Goal: Transaction & Acquisition: Book appointment/travel/reservation

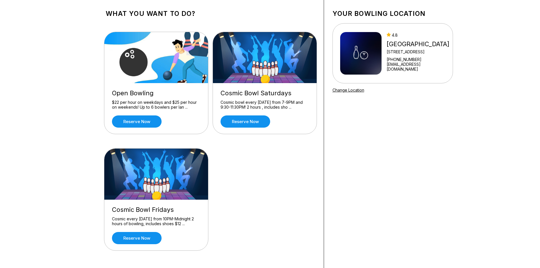
scroll to position [28, 0]
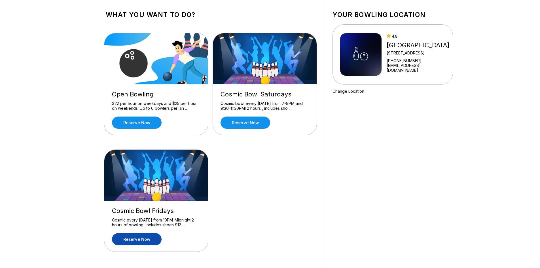
click at [135, 241] on link "Reserve now" at bounding box center [137, 239] width 50 height 12
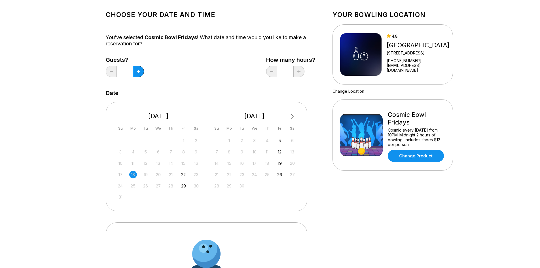
scroll to position [0, 0]
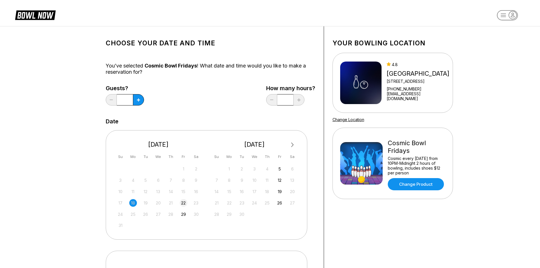
click at [185, 204] on div "22" at bounding box center [184, 203] width 8 height 8
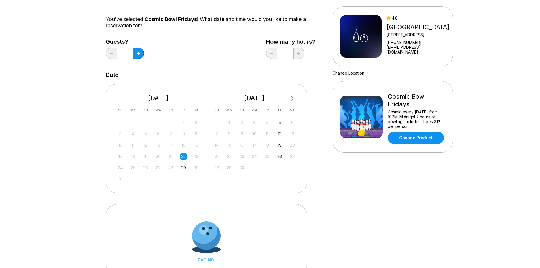
scroll to position [57, 0]
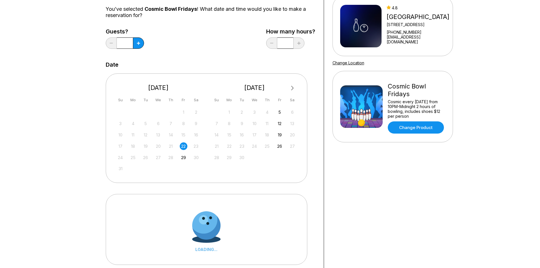
drag, startPoint x: 127, startPoint y: 43, endPoint x: 119, endPoint y: 43, distance: 8.5
click at [119, 43] on input "*" at bounding box center [125, 42] width 16 height 11
click at [141, 44] on button at bounding box center [138, 42] width 11 height 11
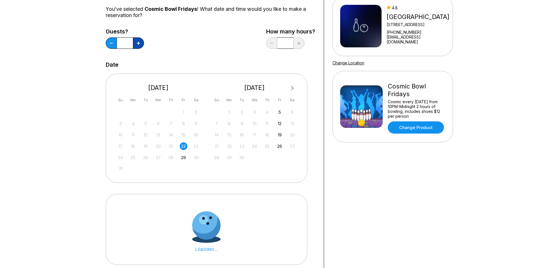
click at [141, 44] on button at bounding box center [138, 42] width 11 height 11
type input "*"
click at [200, 48] on div "Guests? * How many hours? *" at bounding box center [211, 39] width 210 height 23
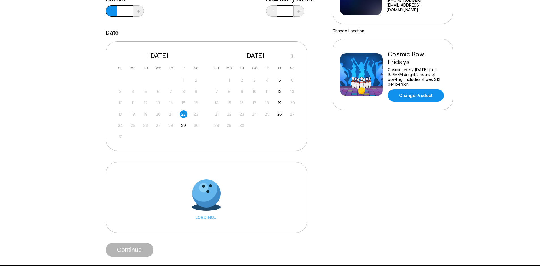
scroll to position [85, 0]
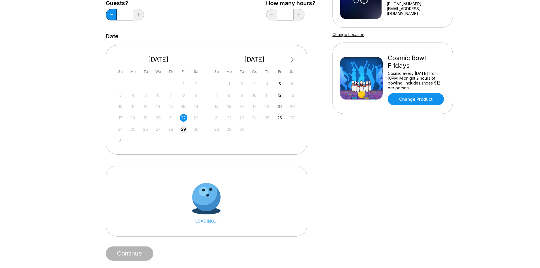
click at [185, 130] on div "29" at bounding box center [184, 129] width 8 height 8
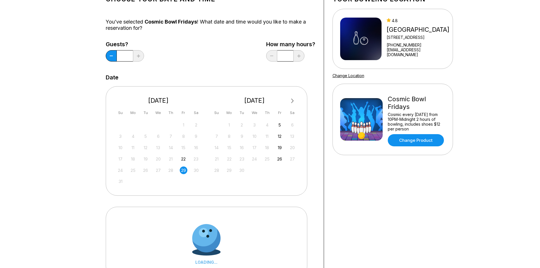
scroll to position [0, 0]
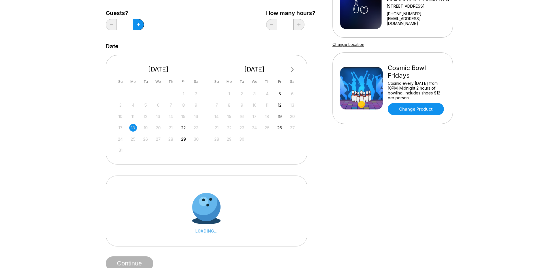
scroll to position [85, 0]
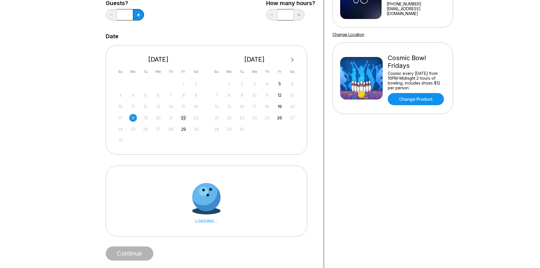
click at [185, 119] on div "22" at bounding box center [184, 118] width 8 height 8
click at [281, 92] on div "12" at bounding box center [280, 95] width 8 height 8
